Goal: Information Seeking & Learning: Understand process/instructions

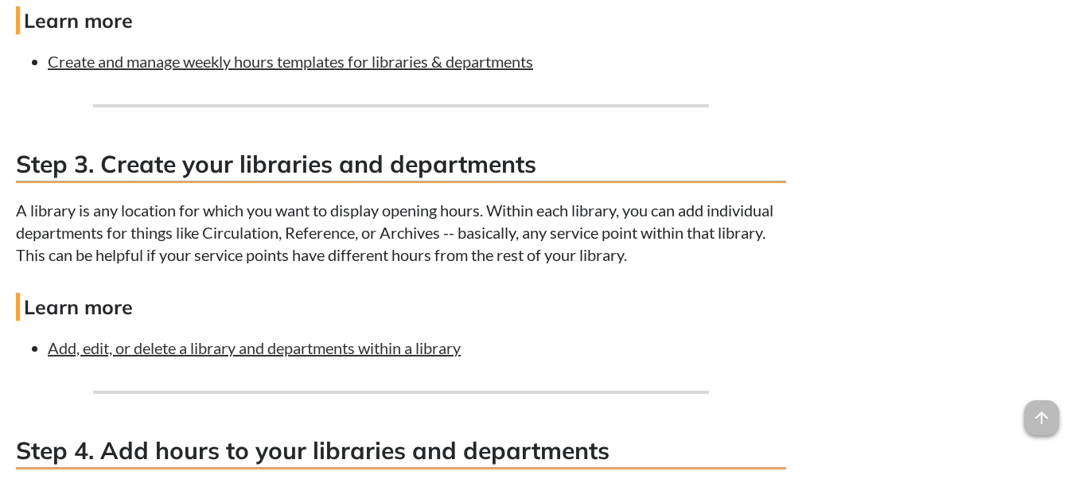
scroll to position [2215, 0]
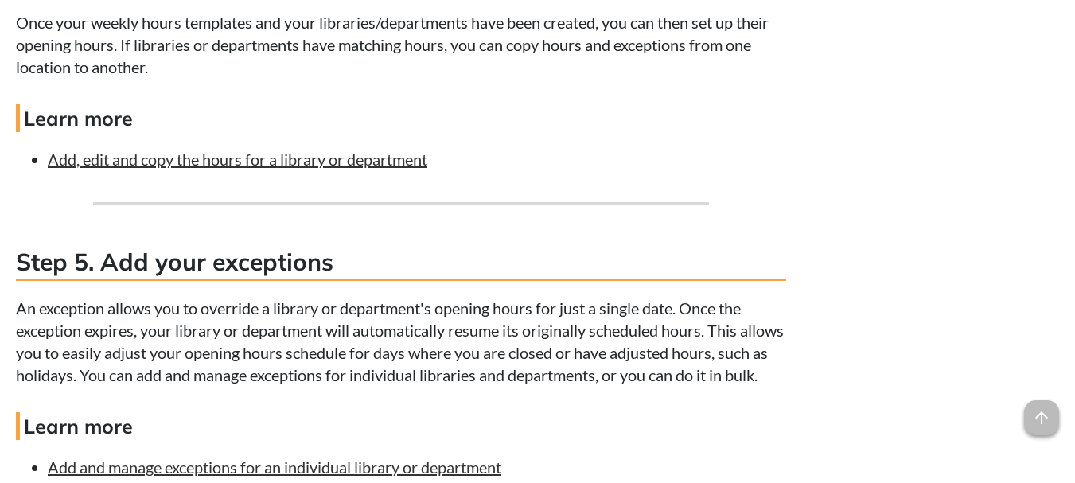
scroll to position [2481, 0]
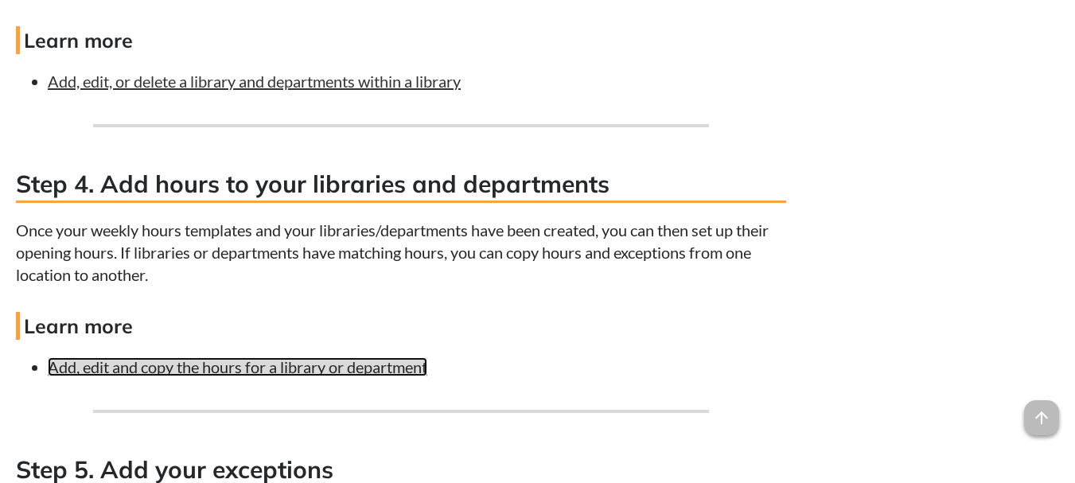
click at [398, 357] on link "Add, edit and copy the hours for a library or department" at bounding box center [238, 366] width 380 height 19
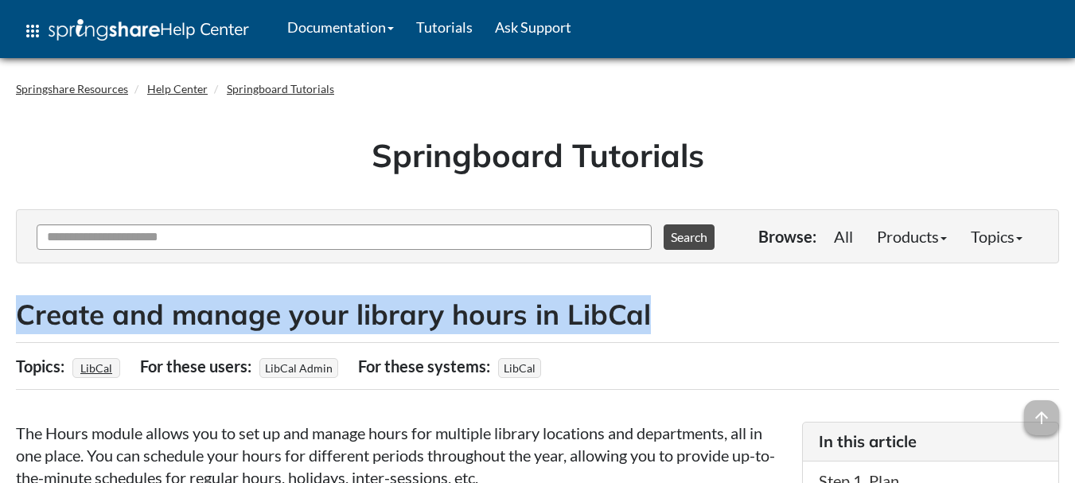
drag, startPoint x: 642, startPoint y: 310, endPoint x: 0, endPoint y: 323, distance: 642.5
copy h2 "Create and manage your library hours in LibCal"
